Goal: Information Seeking & Learning: Learn about a topic

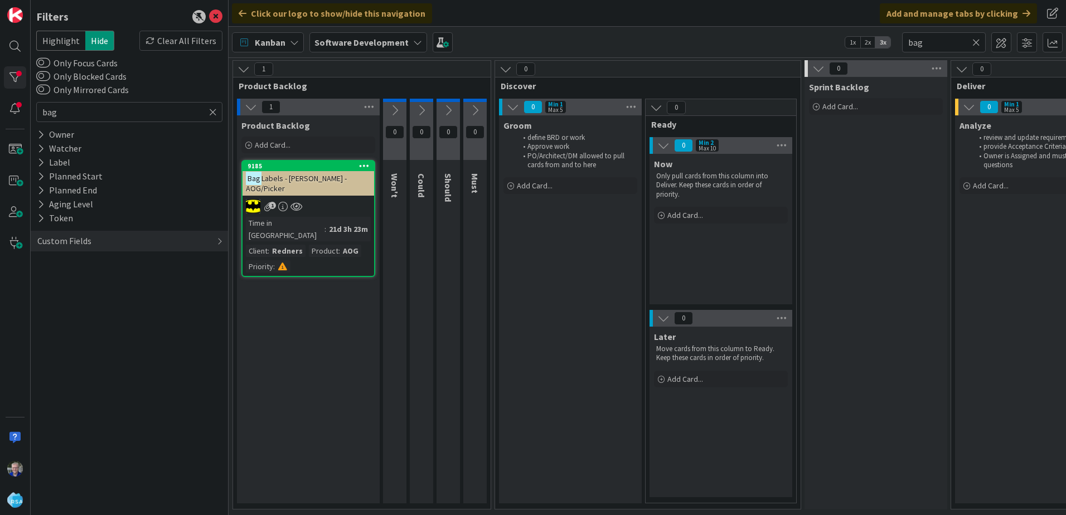
click at [291, 177] on span "Labels - [PERSON_NAME] - AOG/Picker" at bounding box center [296, 183] width 101 height 20
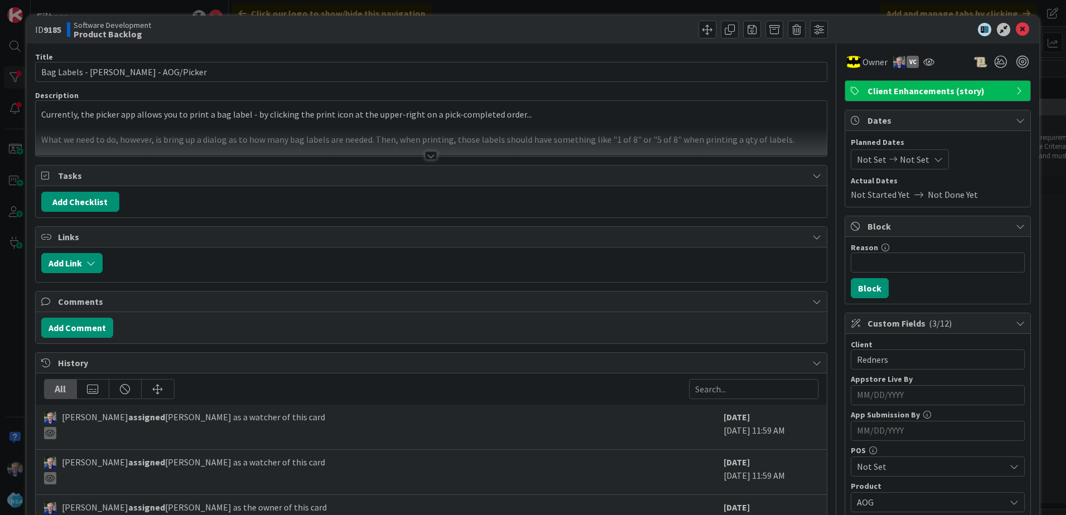
click at [449, 131] on div at bounding box center [431, 142] width 791 height 28
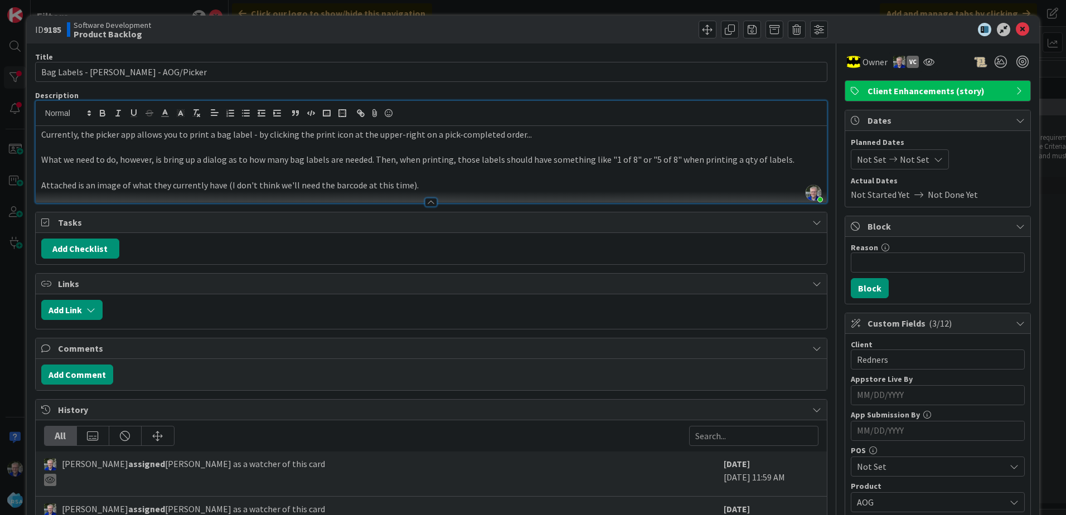
click at [436, 182] on p "Attached is an image of what they currently have (I don't think we'll need the …" at bounding box center [431, 185] width 780 height 13
click at [437, 148] on p at bounding box center [431, 147] width 780 height 13
click at [468, 183] on p "Attached is an image of what they currently have (I don't think we'll need the …" at bounding box center [431, 185] width 780 height 13
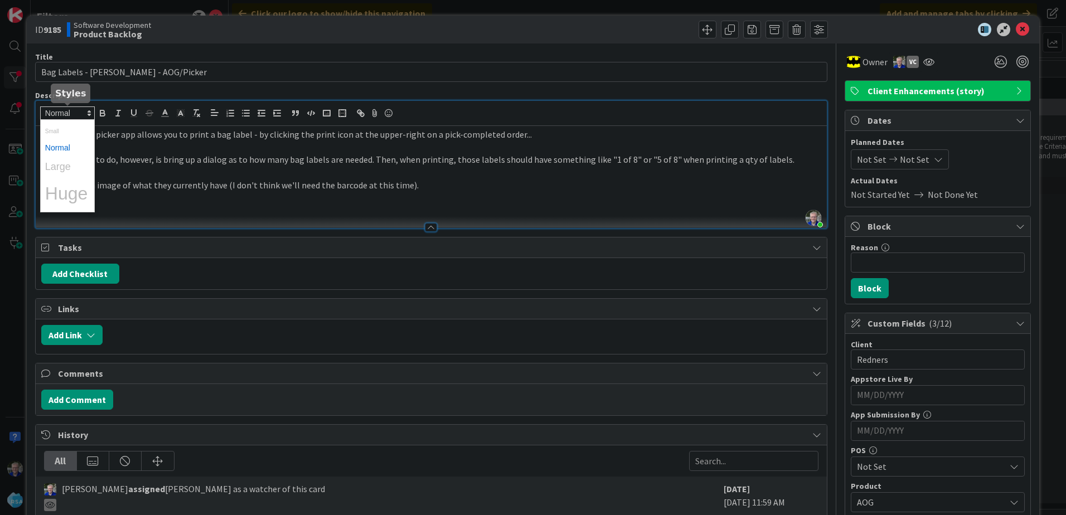
click at [87, 109] on icon at bounding box center [89, 113] width 10 height 10
click at [74, 189] on span at bounding box center [67, 193] width 45 height 32
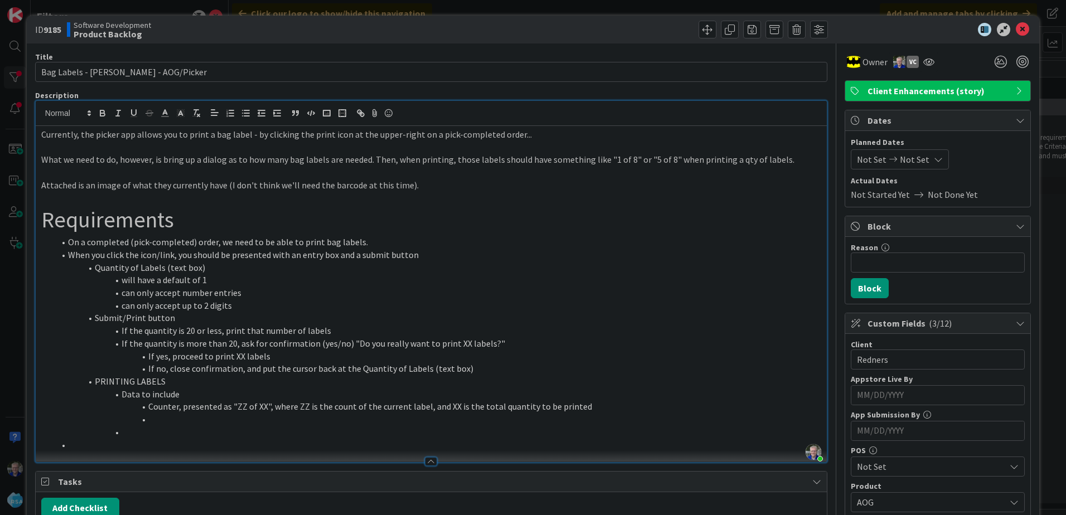
click at [156, 415] on li at bounding box center [438, 419] width 766 height 13
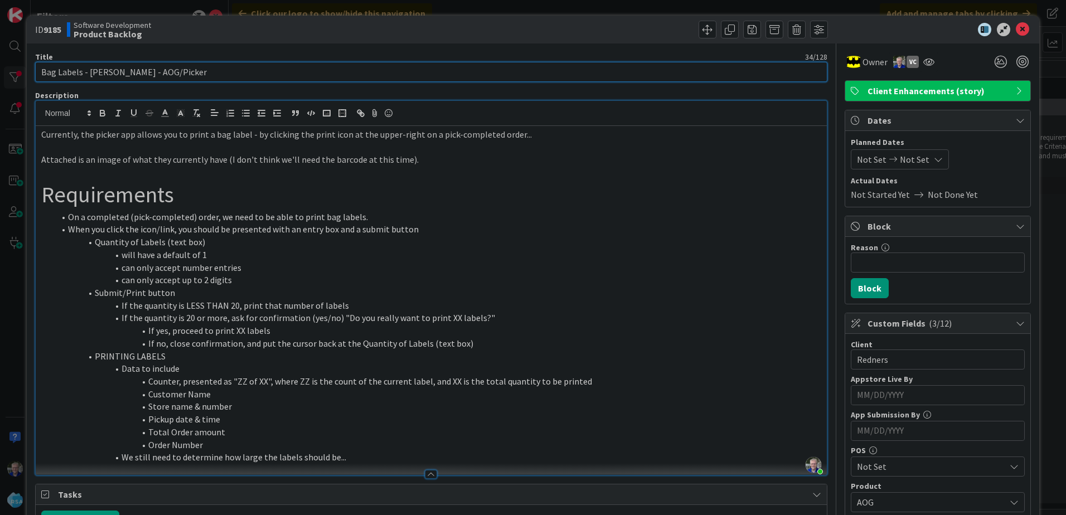
click at [546, 68] on input "Bag Labels - [PERSON_NAME] - AOG/Picker" at bounding box center [431, 72] width 792 height 20
click at [1019, 28] on icon at bounding box center [1022, 29] width 13 height 13
